Goal: Task Accomplishment & Management: Complete application form

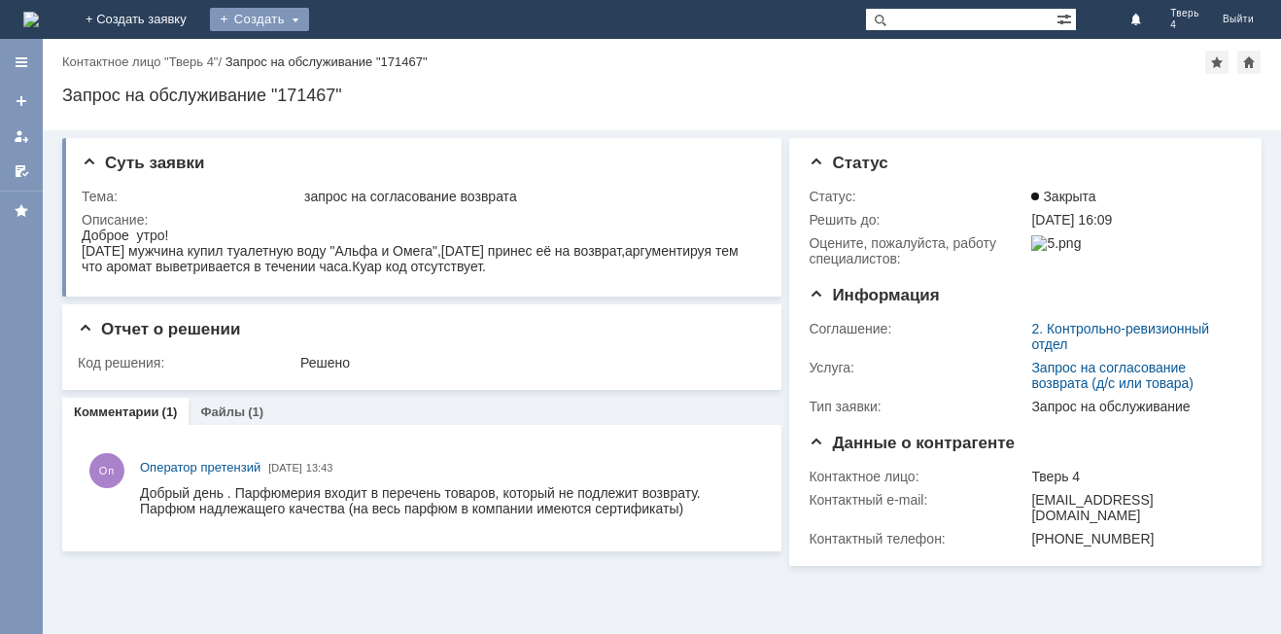
click at [309, 19] on div "Создать" at bounding box center [259, 19] width 99 height 23
click at [362, 52] on link "Заявка" at bounding box center [288, 58] width 148 height 23
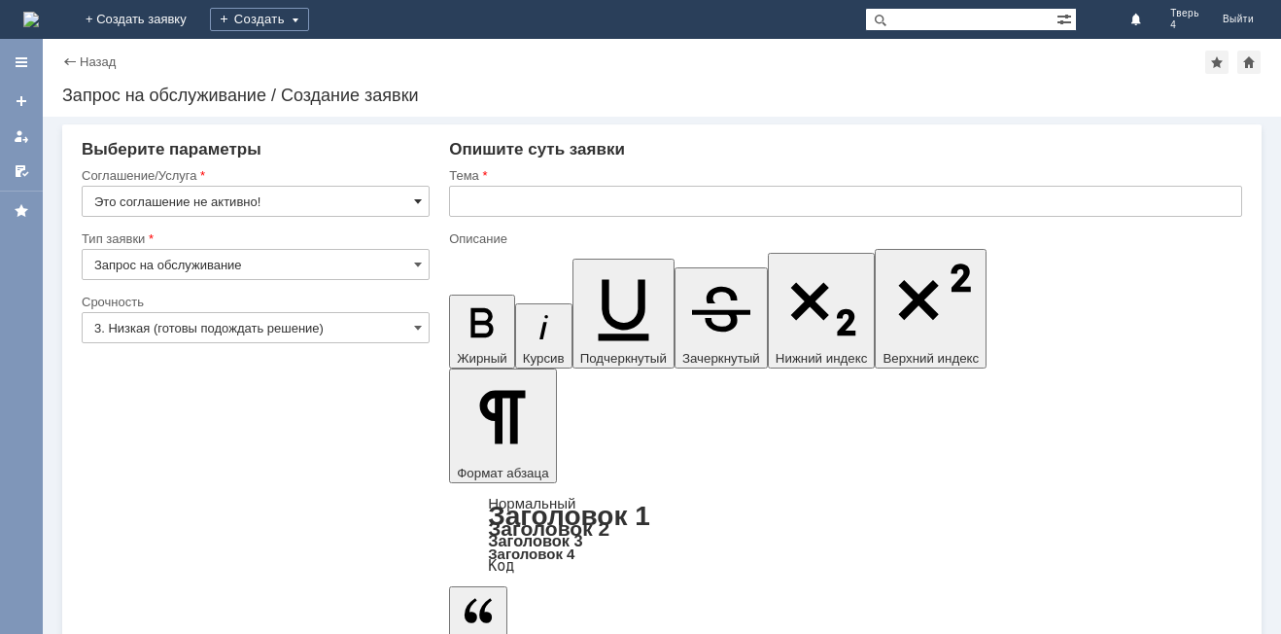
click at [415, 204] on span at bounding box center [418, 201] width 8 height 16
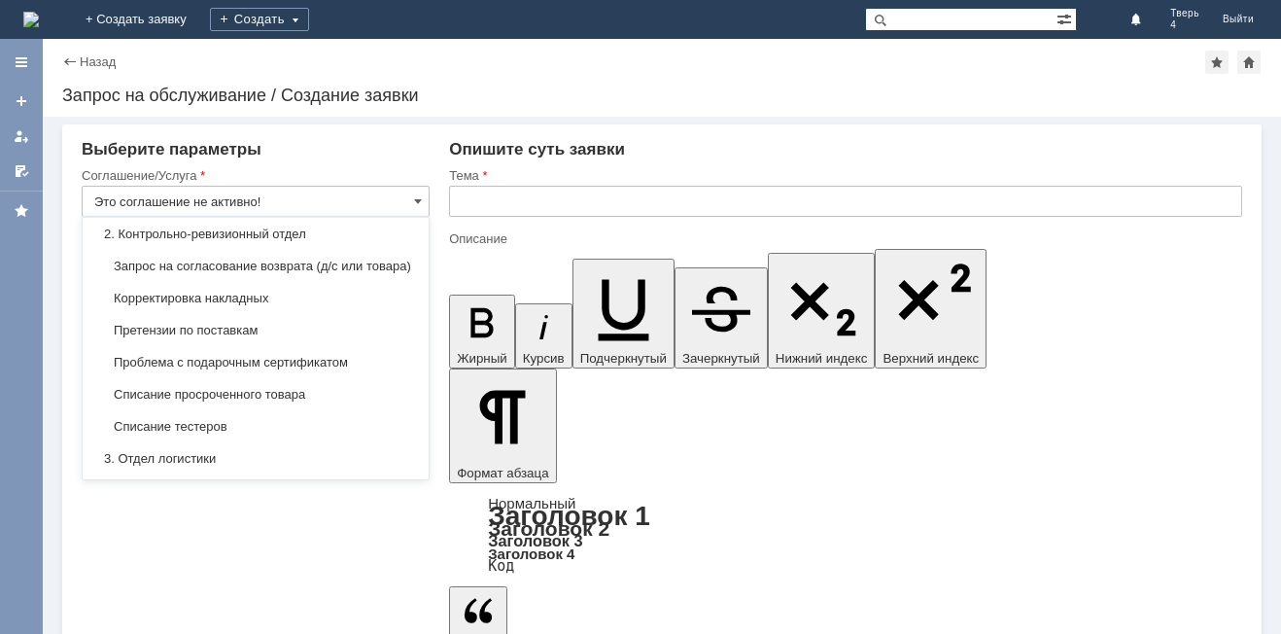
scroll to position [292, 0]
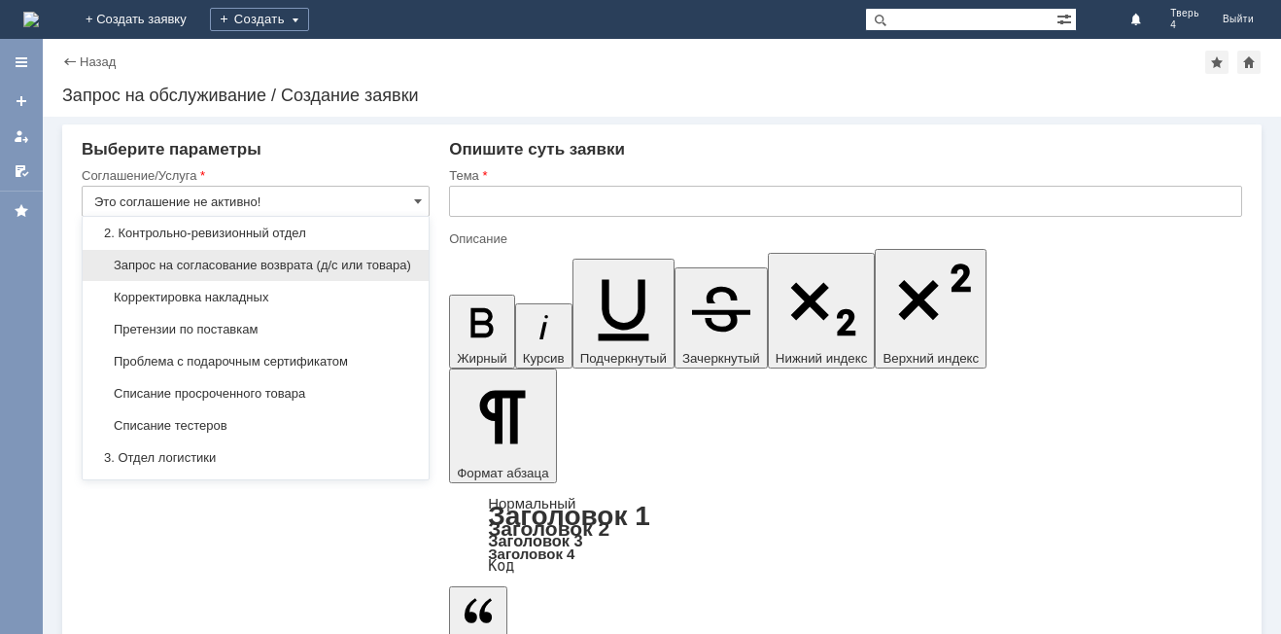
click at [167, 268] on span "Запрос на согласование возврата (д/с или товара)" at bounding box center [255, 266] width 323 height 16
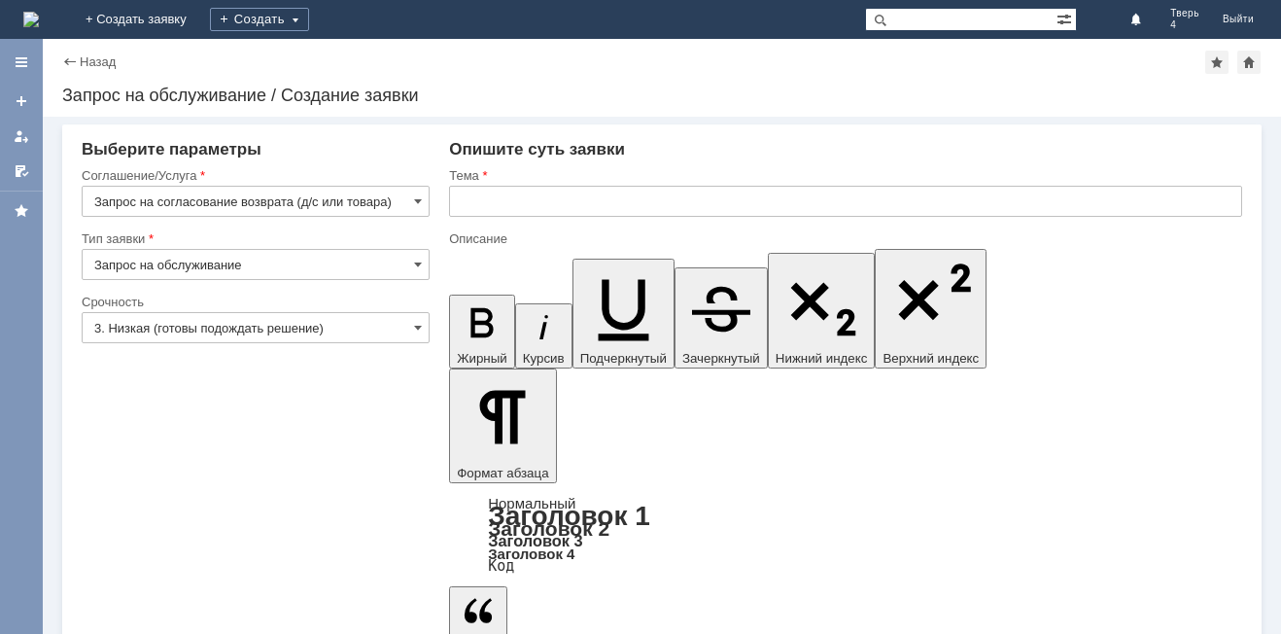
type input "Запрос на согласование возврата (д/с или товара)"
click at [419, 324] on span at bounding box center [418, 328] width 8 height 16
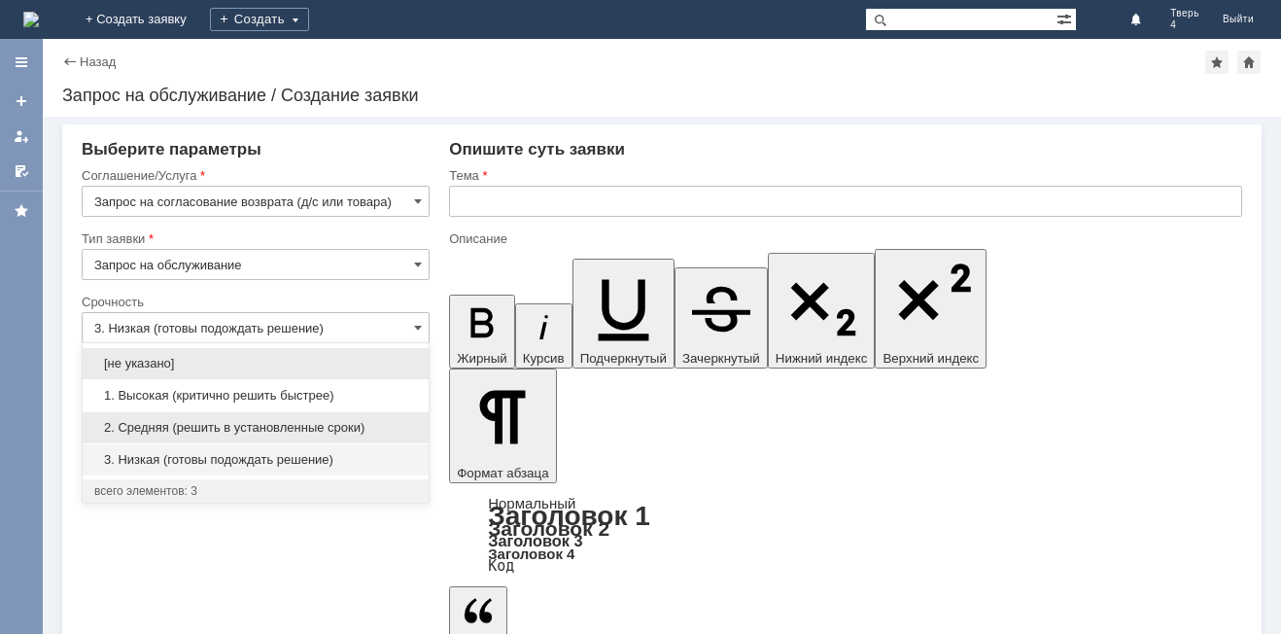
click at [135, 420] on span "2. Средняя (решить в установленные сроки)" at bounding box center [255, 428] width 323 height 16
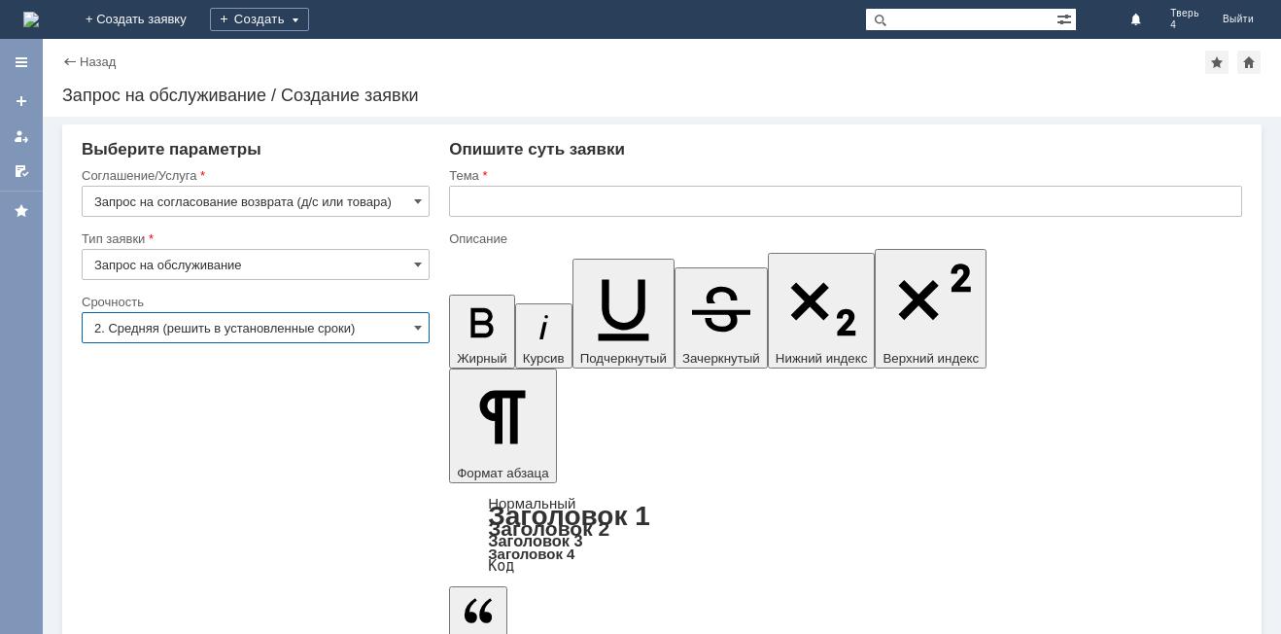
type input "2. Средняя (решить в установленные сроки)"
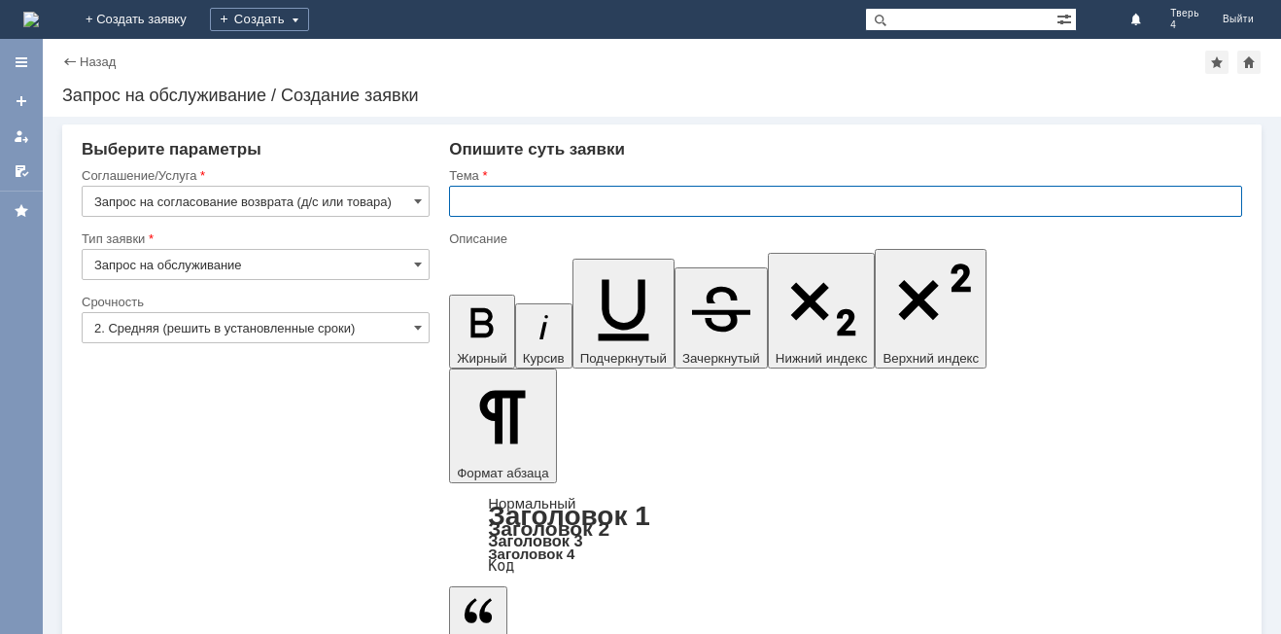
click at [469, 196] on input "text" at bounding box center [845, 201] width 793 height 31
type input "[PERSON_NAME]"
drag, startPoint x: 1183, startPoint y: 23, endPoint x: 893, endPoint y: 171, distance: 325.1
click at [1183, 22] on span "4" at bounding box center [1184, 25] width 29 height 12
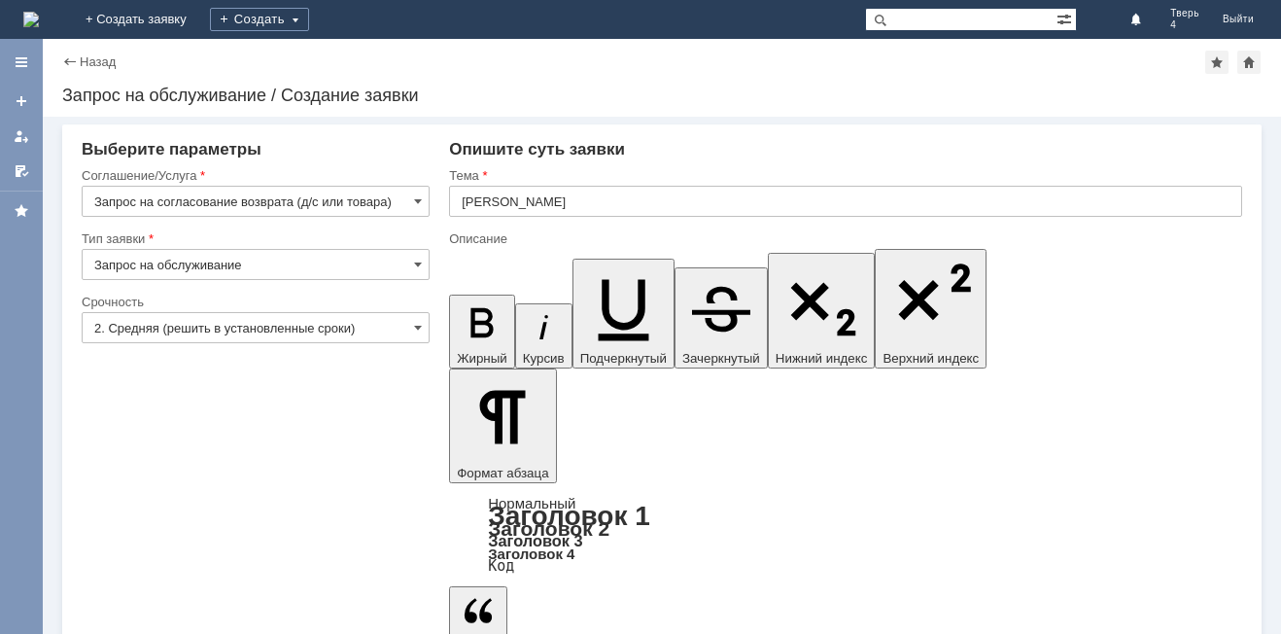
click at [486, 204] on input "[PERSON_NAME]" at bounding box center [845, 201] width 793 height 31
click at [415, 197] on span at bounding box center [418, 201] width 8 height 16
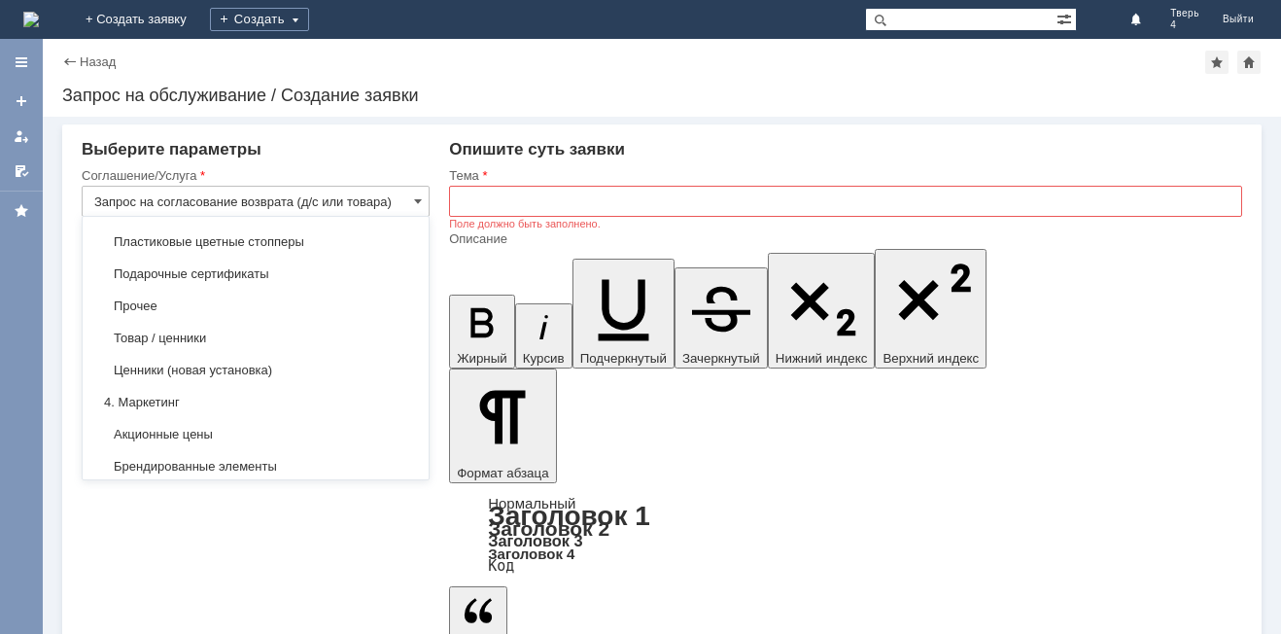
scroll to position [1068, 0]
